Goal: Navigation & Orientation: Find specific page/section

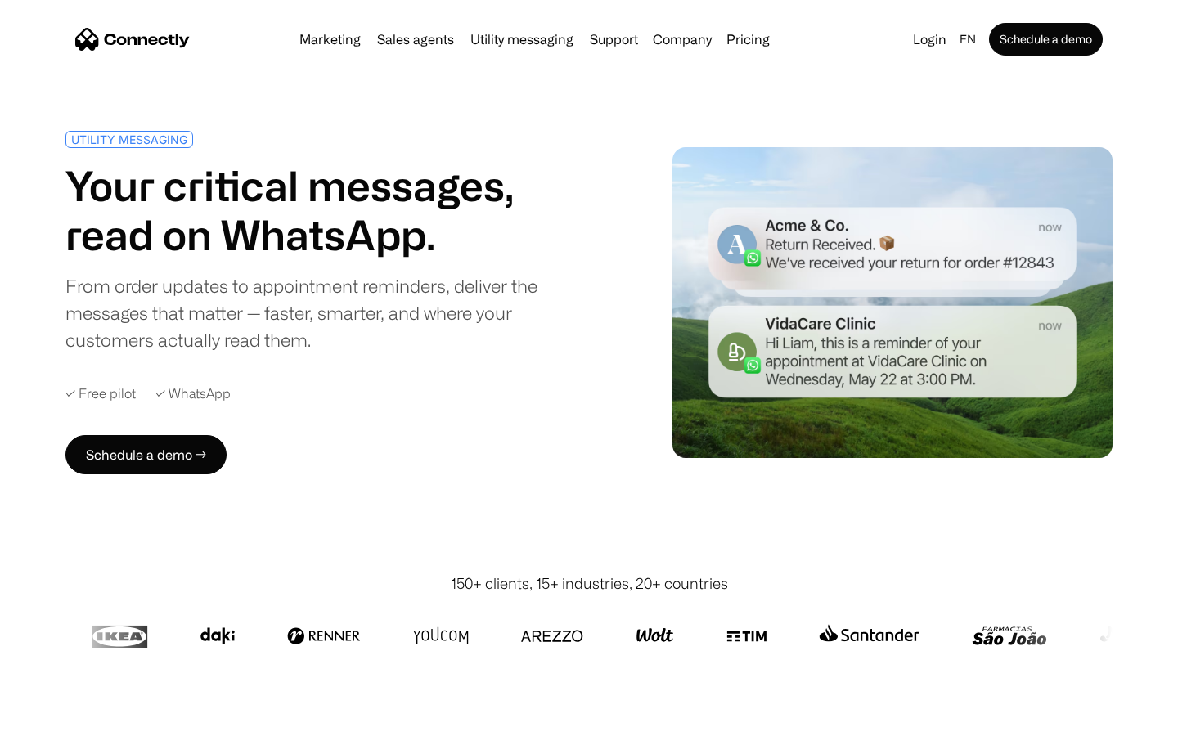
scroll to position [4312, 0]
